Goal: Find contact information: Find contact information

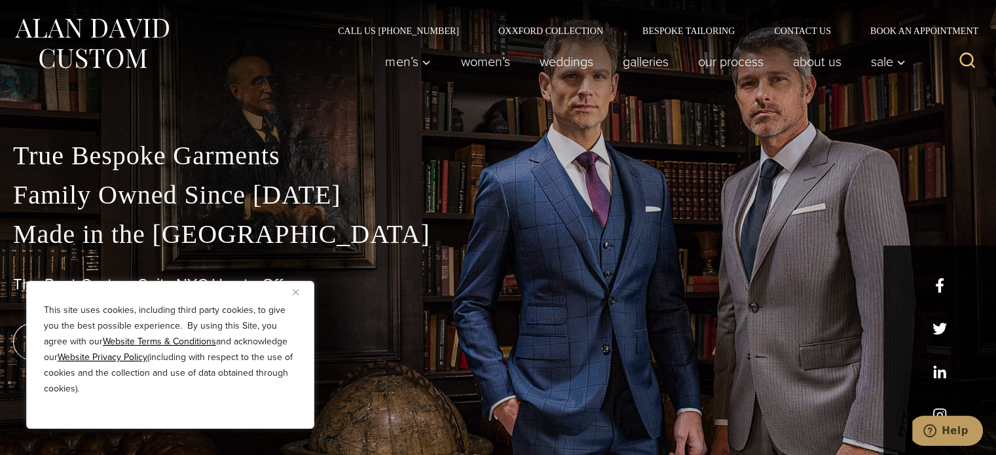
click at [799, 36] on div "Men’s Custom Suits Custom Tuxedos Custom Sports Coats Custom Trousers Custom Ve…" at bounding box center [642, 61] width 542 height 52
click at [793, 24] on div "Call Us [PHONE_NUMBER] Oxxford Collection Bespoke Tailoring Contact Us Book an …" at bounding box center [498, 17] width 996 height 35
click at [791, 27] on link "Contact Us" at bounding box center [802, 30] width 96 height 9
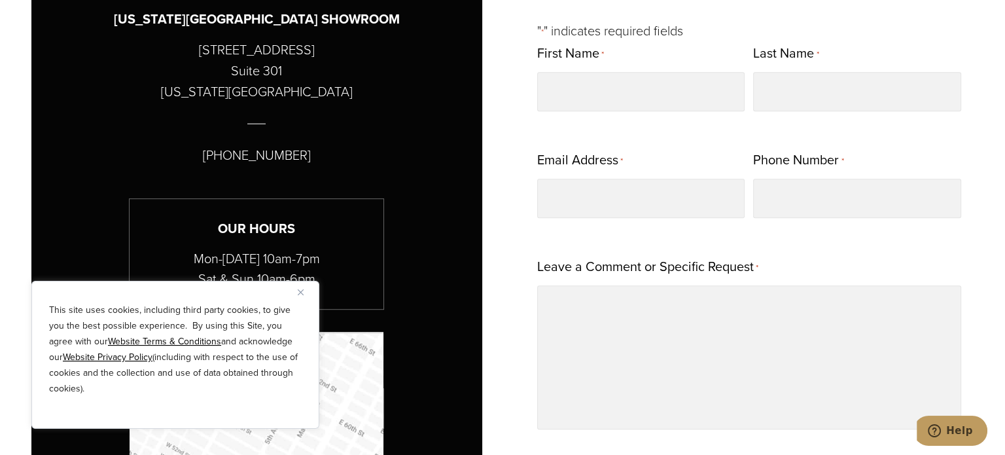
scroll to position [589, 0]
